Goal: Information Seeking & Learning: Learn about a topic

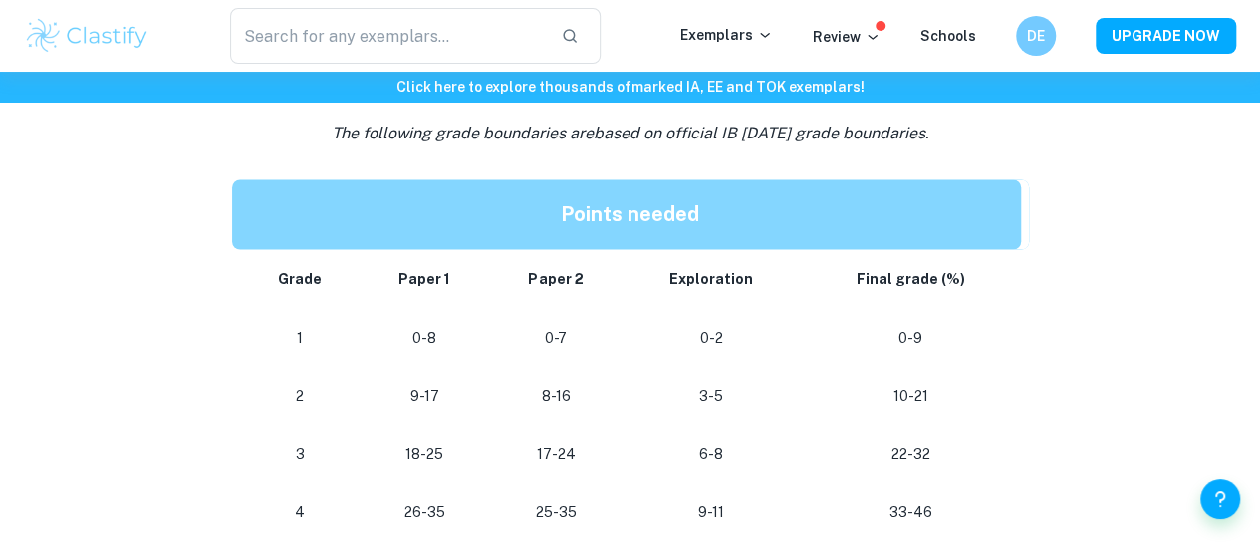
scroll to position [1663, 0]
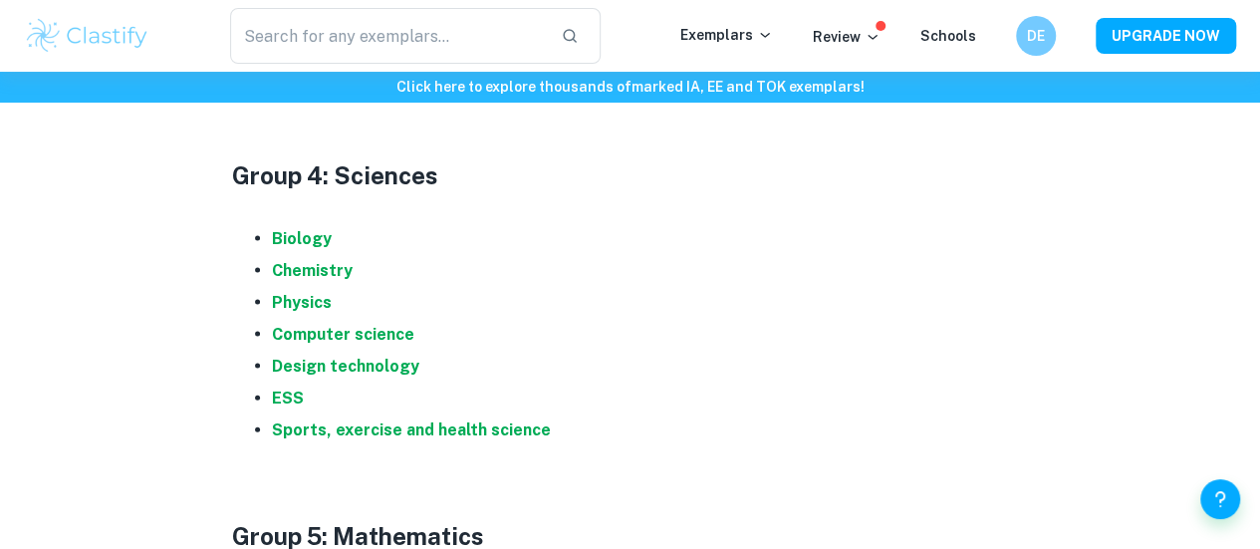
scroll to position [1978, 0]
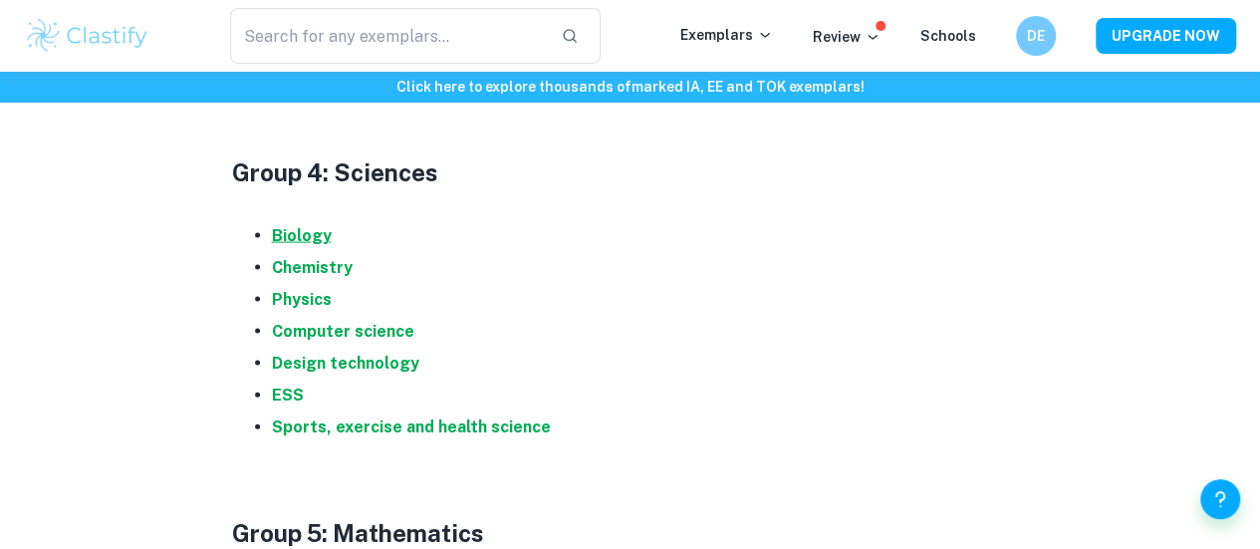
click at [317, 240] on strong "Biology" at bounding box center [302, 235] width 60 height 19
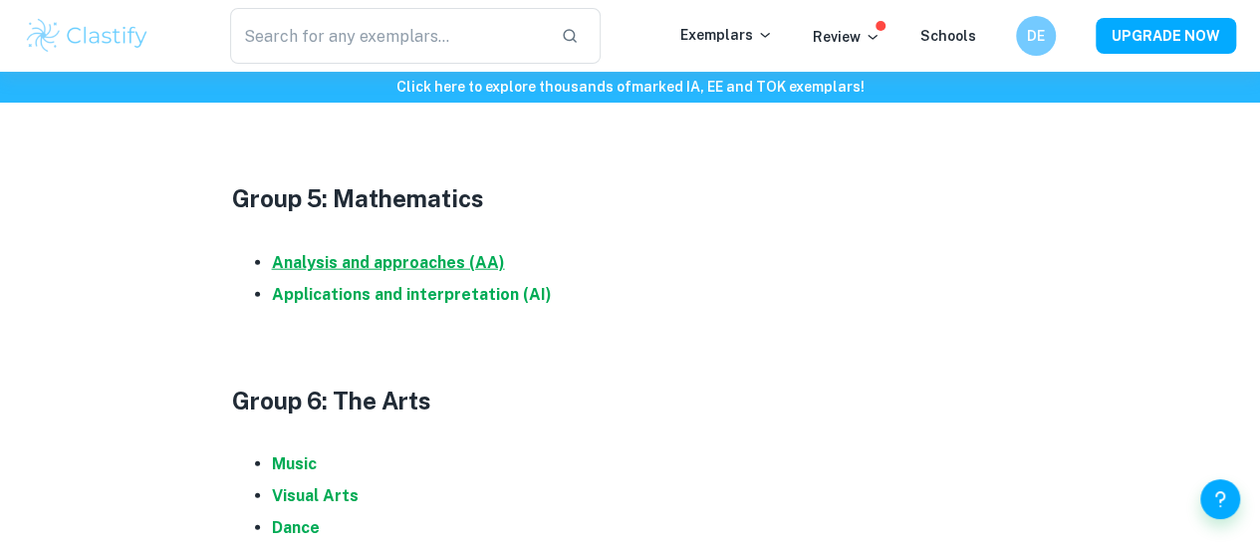
scroll to position [2313, 0]
click at [478, 272] on strong "Analysis and approaches (AA)" at bounding box center [388, 262] width 233 height 19
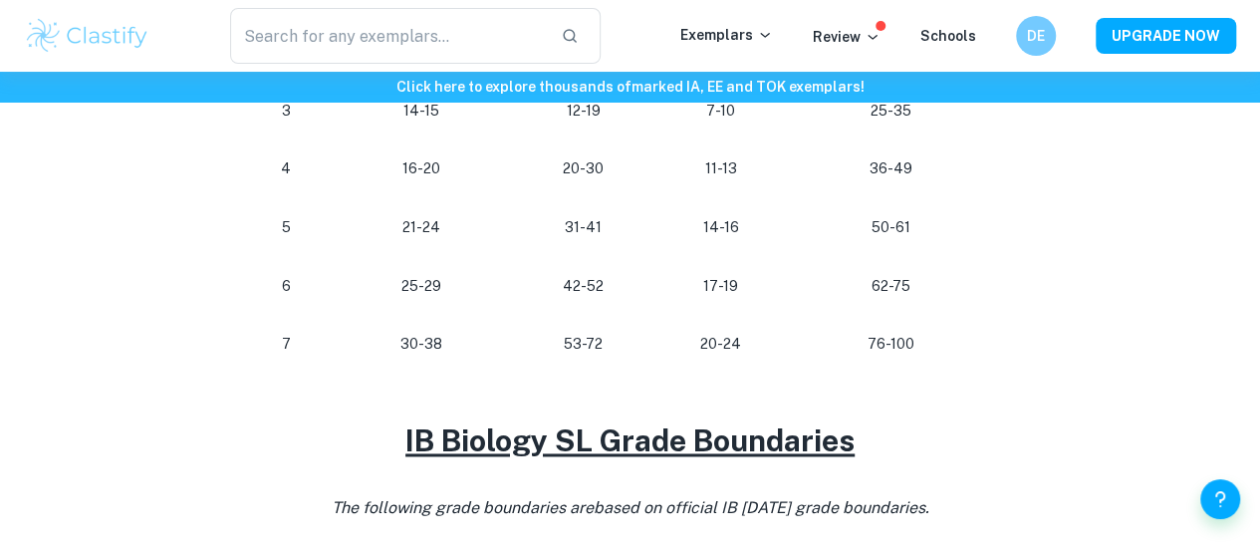
scroll to position [1344, 0]
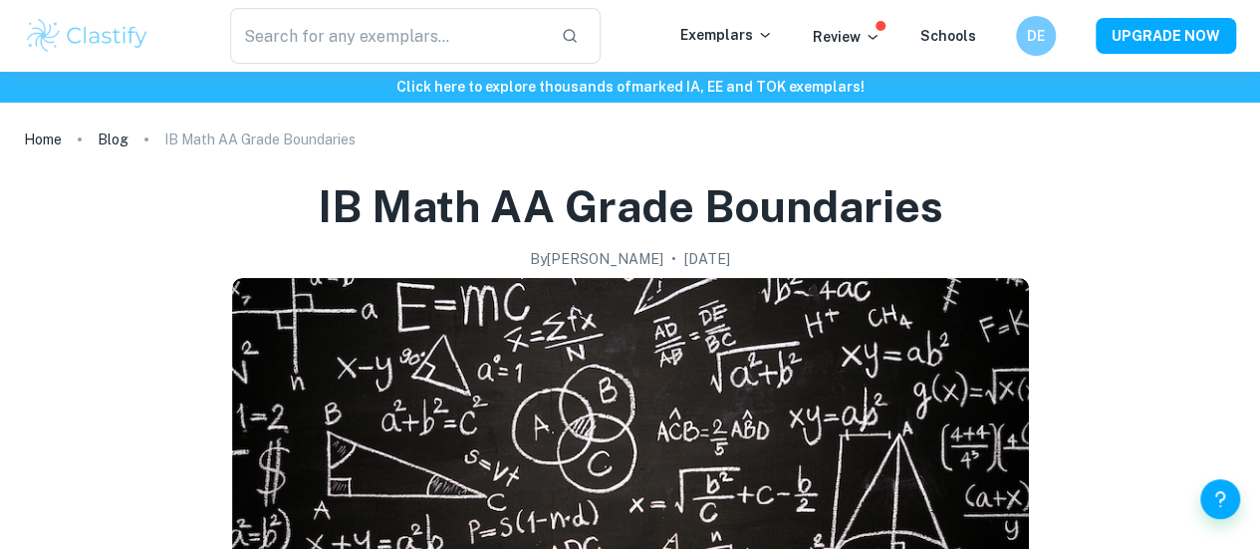
scroll to position [61, 0]
